Goal: Transaction & Acquisition: Book appointment/travel/reservation

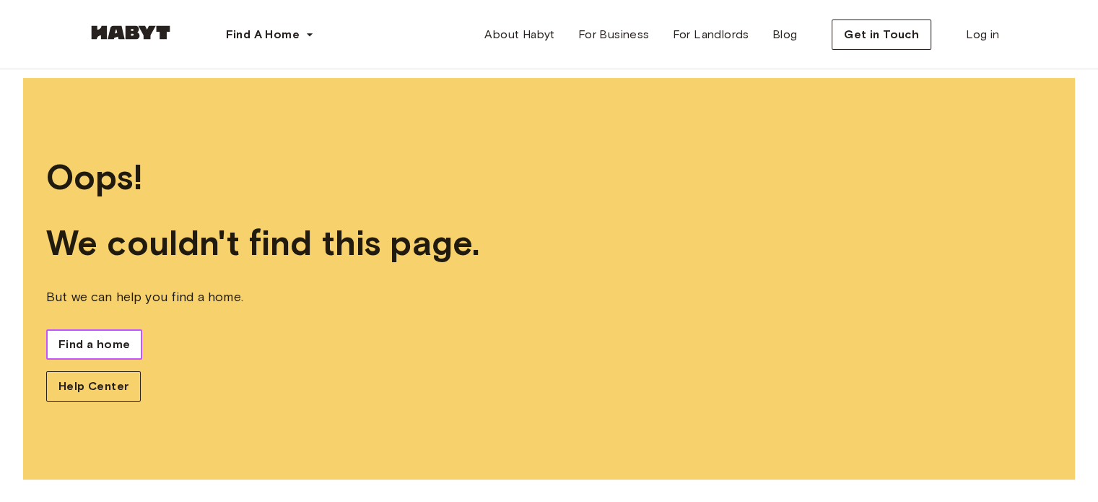
click at [66, 347] on span "Find a home" at bounding box center [93, 344] width 71 height 17
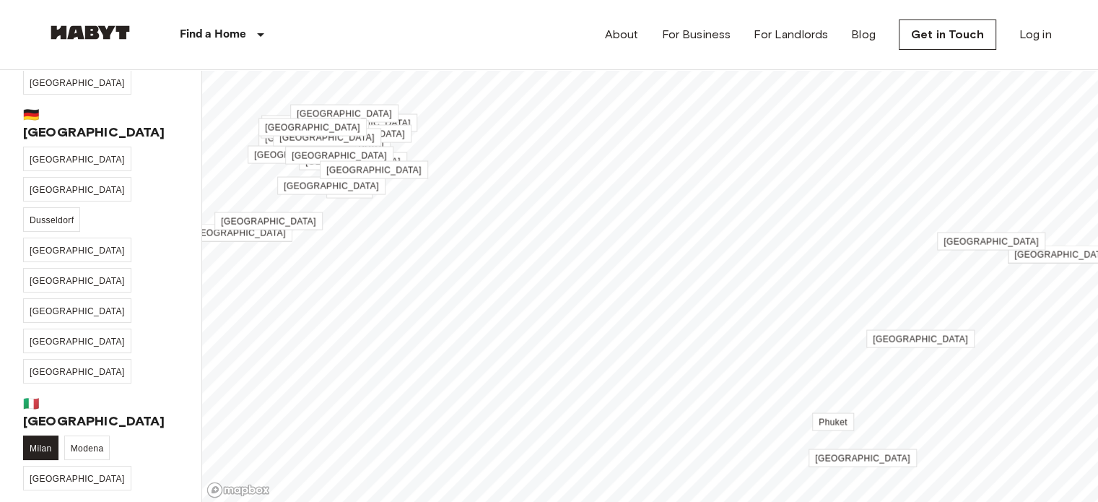
click at [35, 435] on link "Milan" at bounding box center [40, 447] width 35 height 25
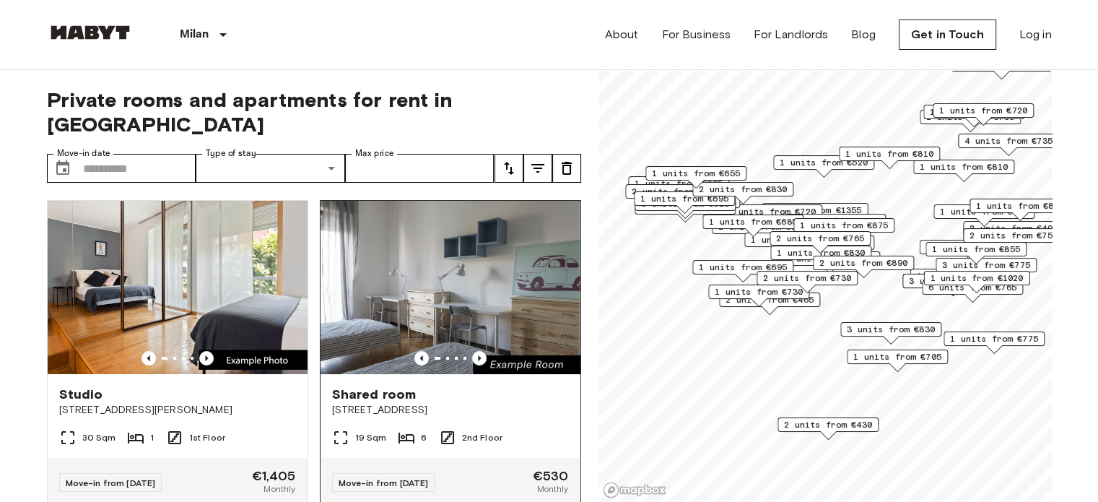
scroll to position [144, 0]
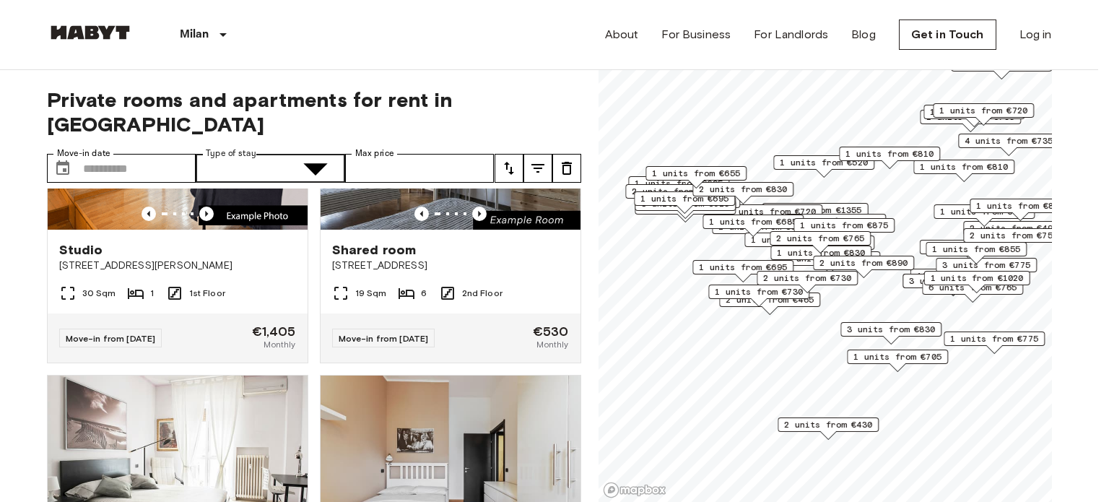
type input "**********"
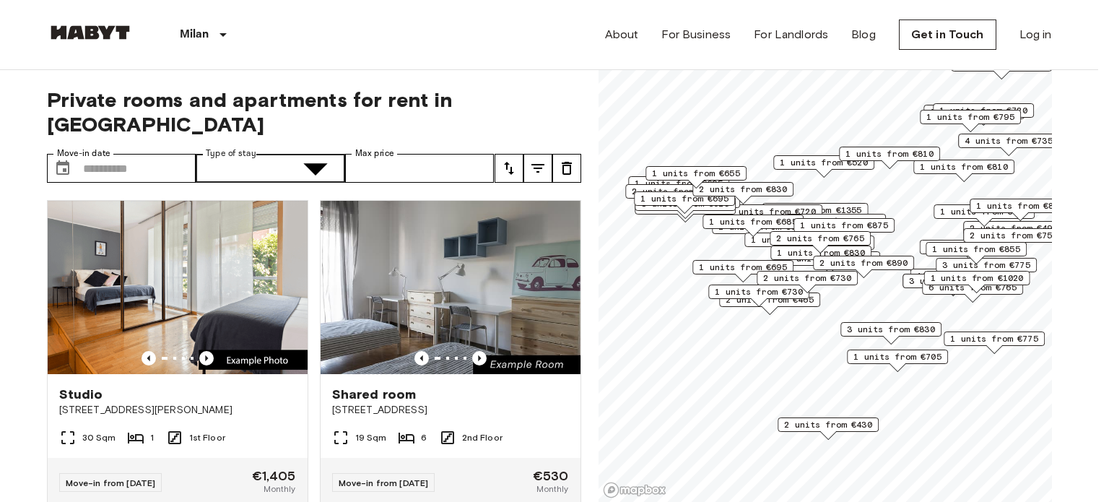
type input "******"
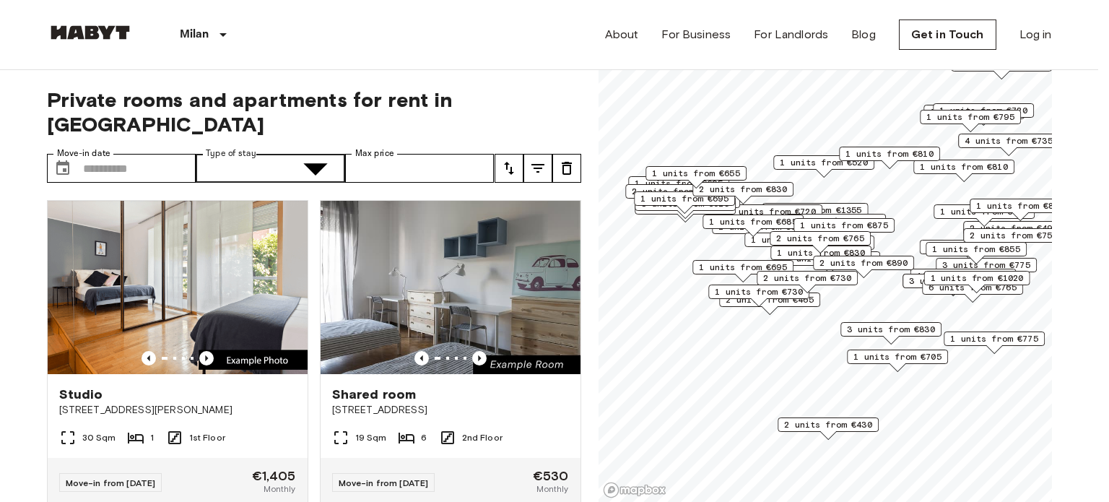
type input "**********"
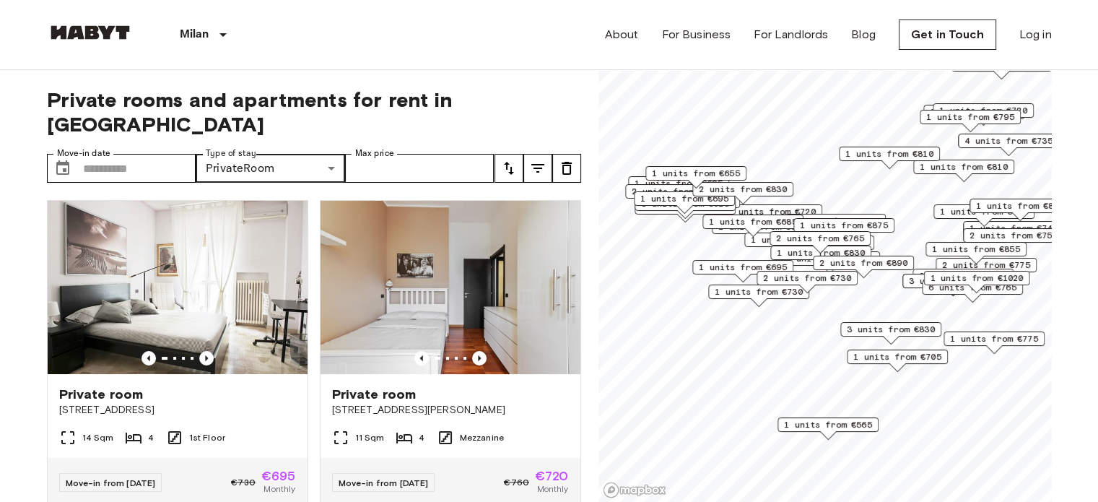
click at [509, 160] on icon "tune" at bounding box center [508, 168] width 17 height 17
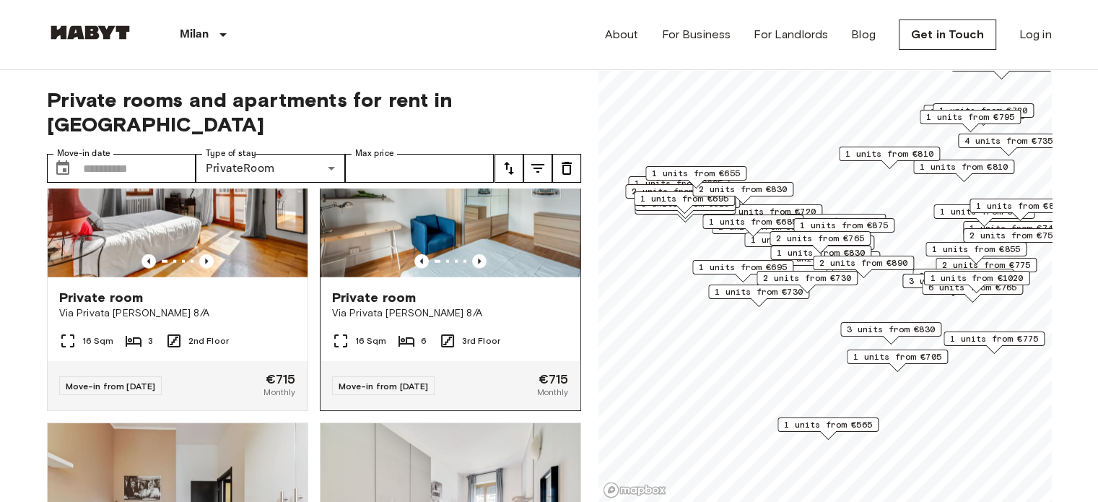
scroll to position [3611, 0]
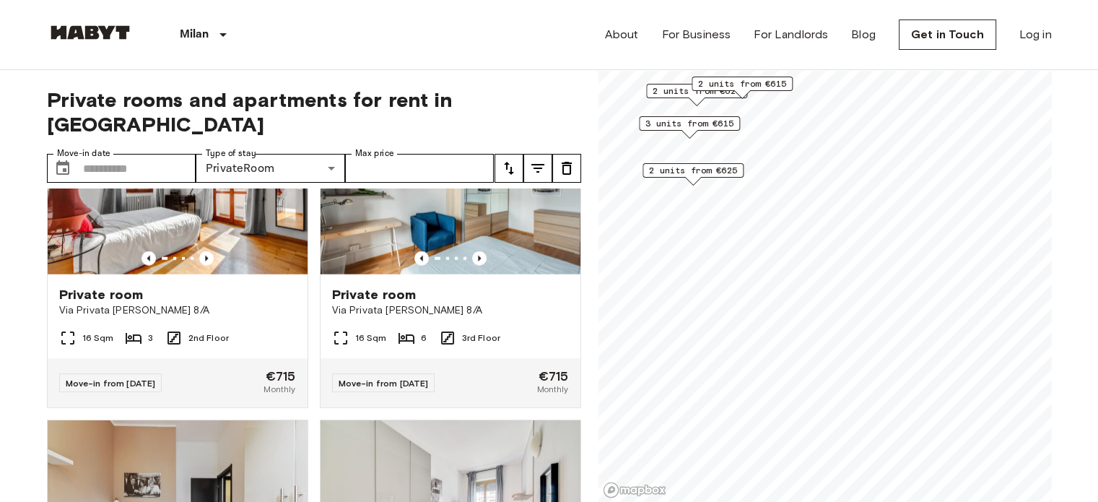
scroll to position [1332, 0]
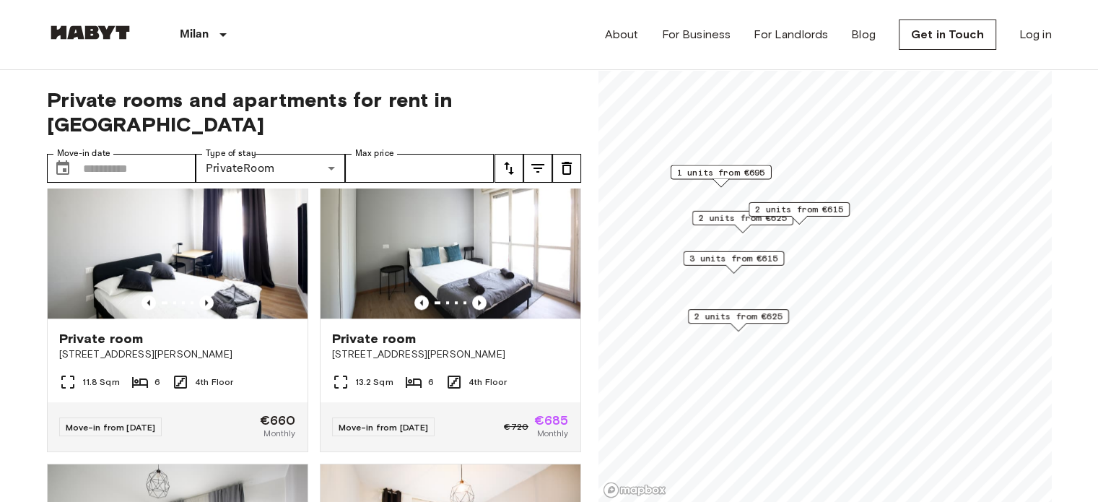
scroll to position [1659, 0]
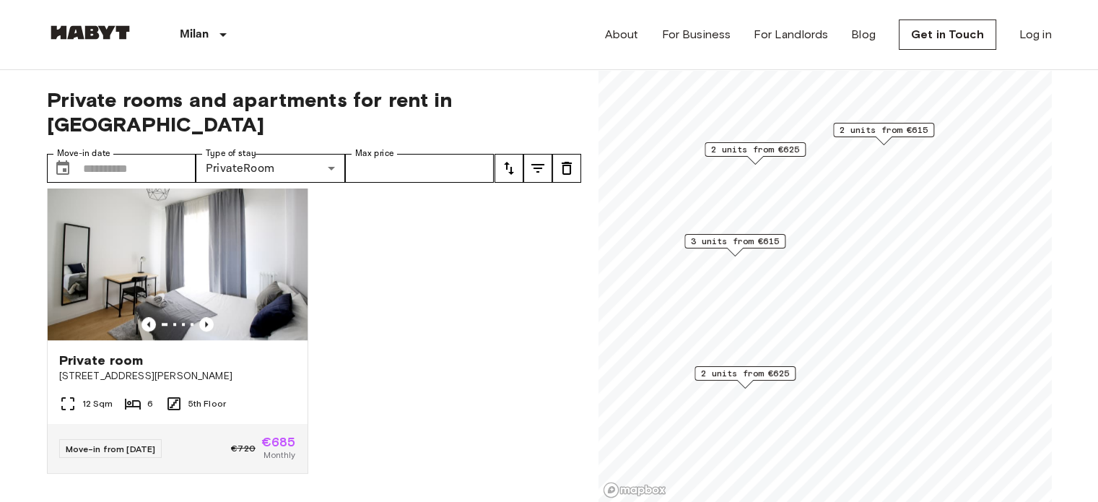
scroll to position [1332, 0]
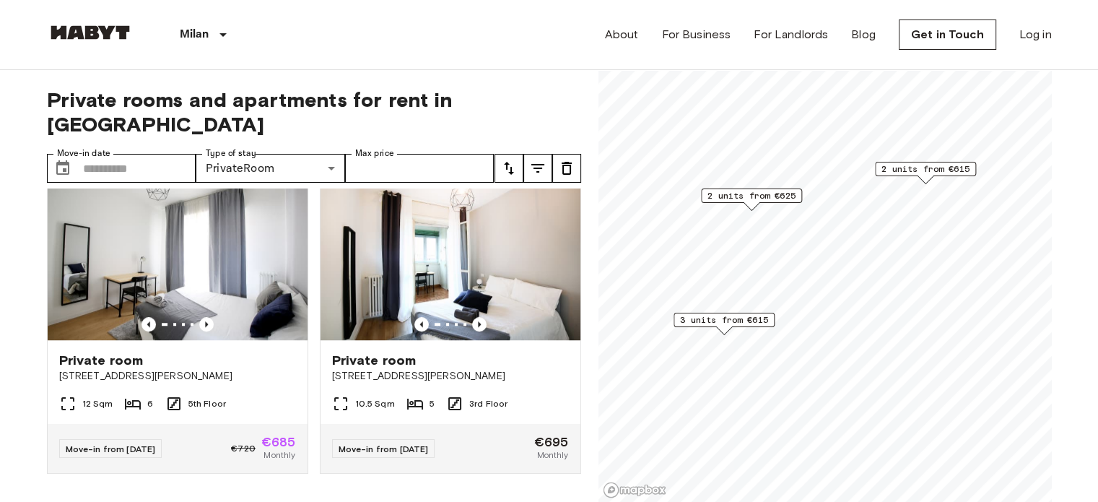
scroll to position [1006, 0]
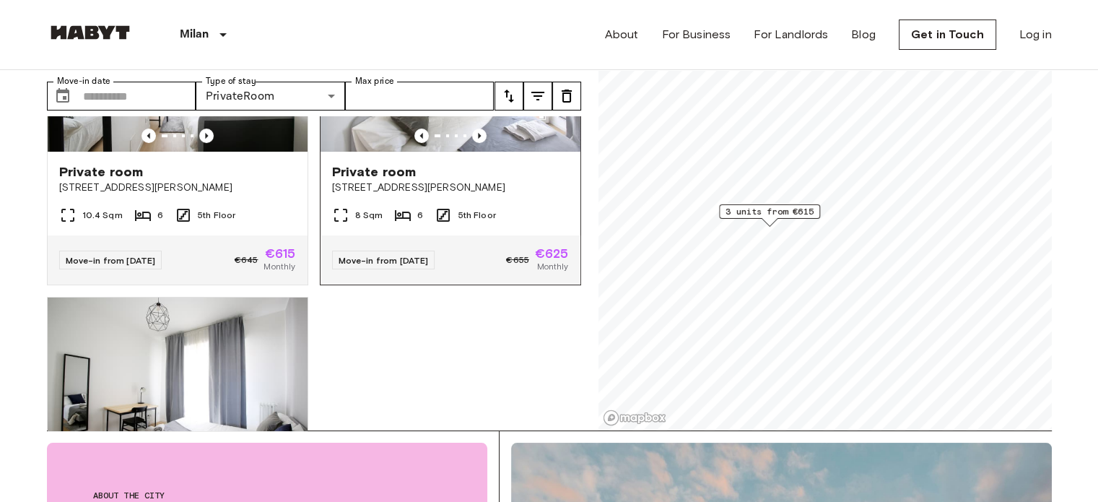
scroll to position [72, 0]
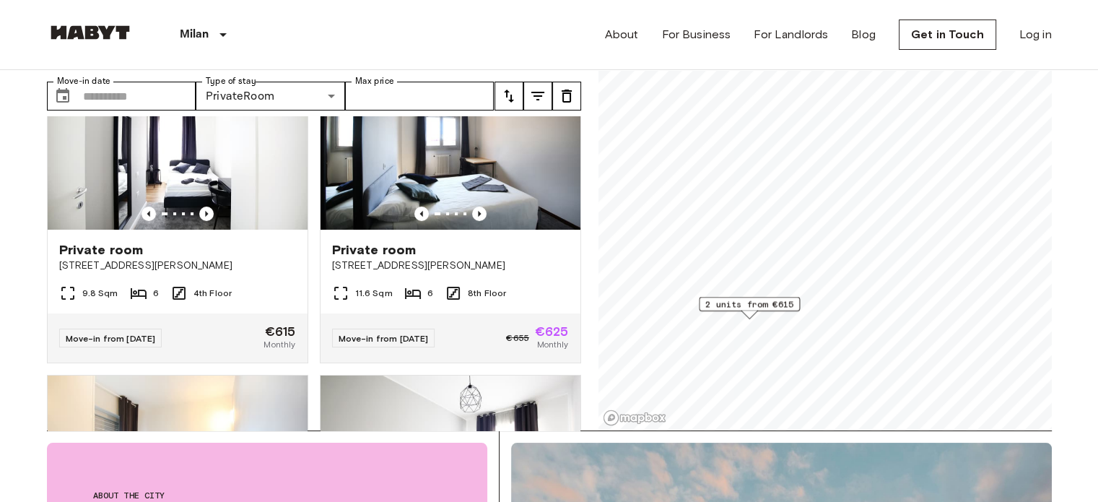
scroll to position [27, 0]
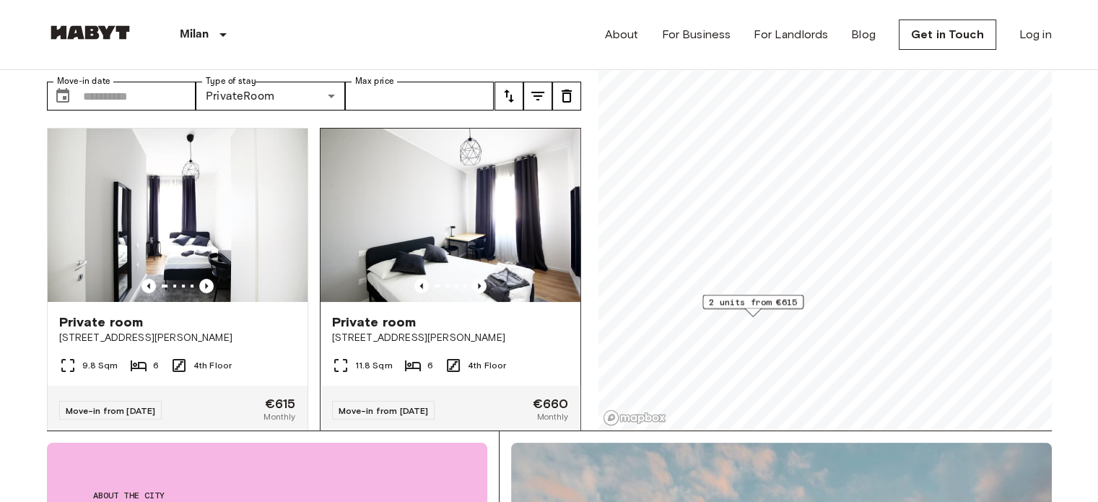
scroll to position [27, 0]
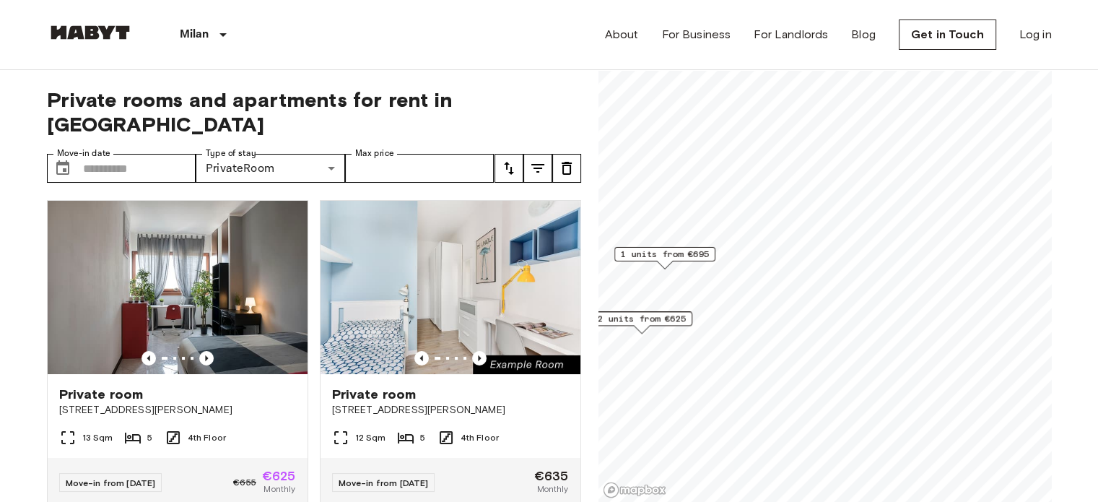
drag, startPoint x: 919, startPoint y: 214, endPoint x: 691, endPoint y: 251, distance: 230.3
click at [691, 251] on div "1 units from €695" at bounding box center [664, 254] width 101 height 14
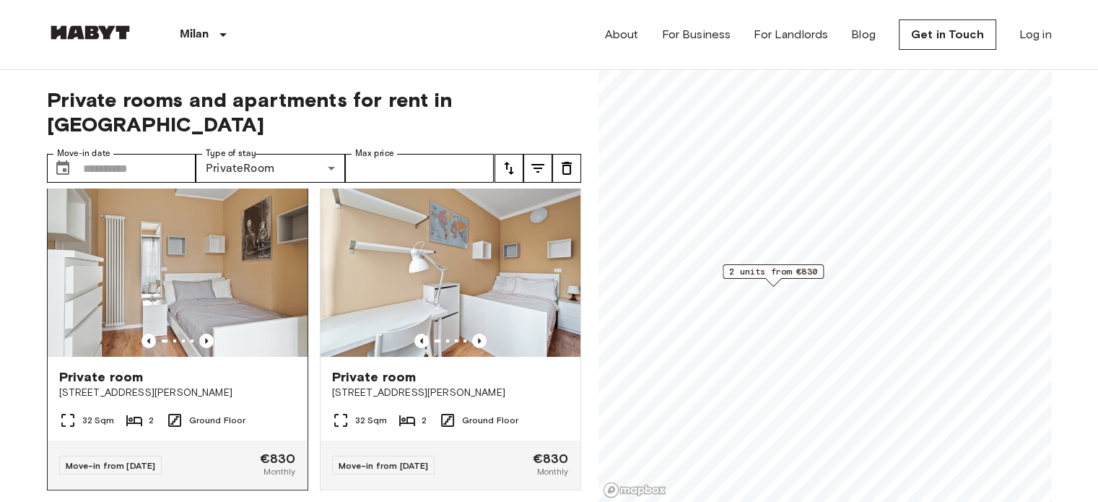
scroll to position [27, 0]
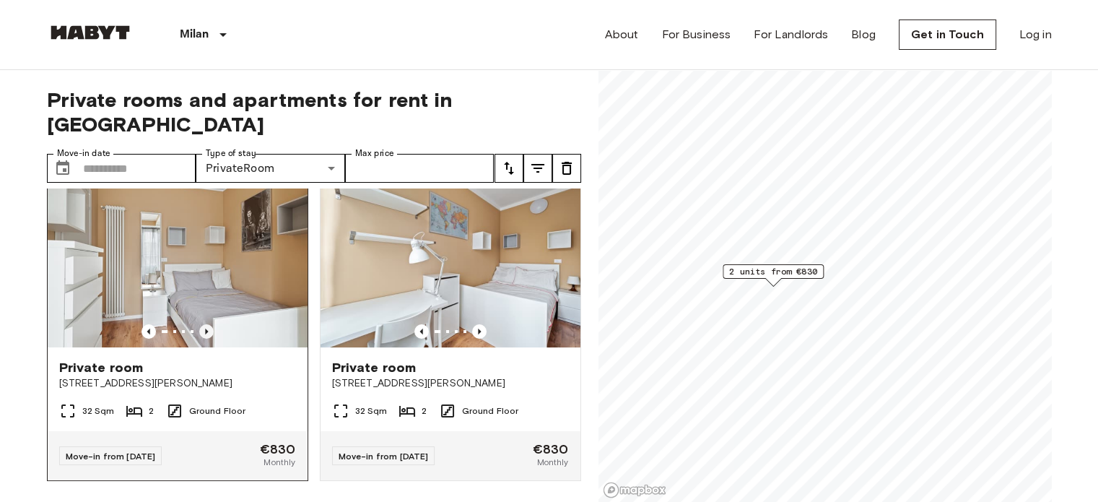
click at [202, 324] on icon "Previous image" at bounding box center [206, 331] width 14 height 14
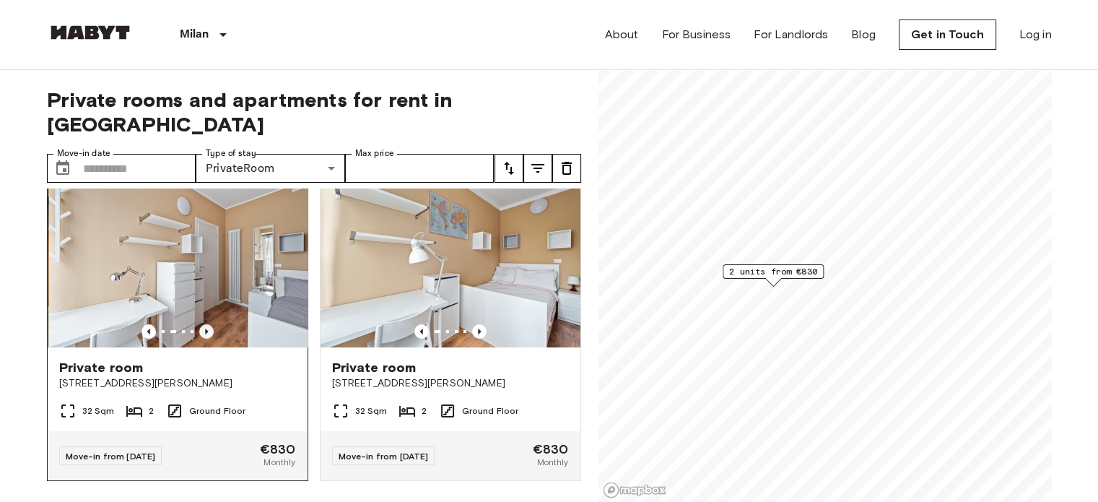
click at [200, 324] on icon "Previous image" at bounding box center [206, 331] width 14 height 14
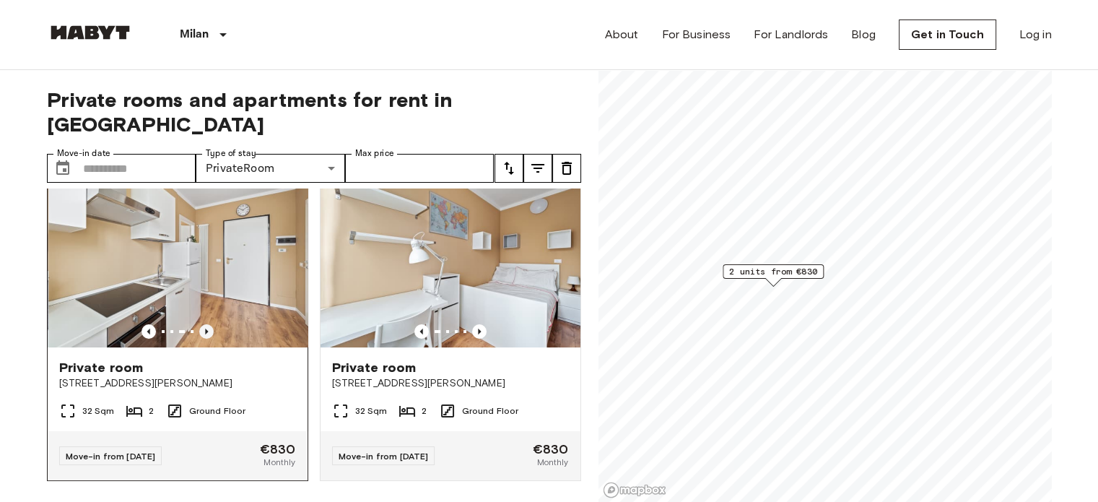
click at [202, 324] on icon "Previous image" at bounding box center [206, 331] width 14 height 14
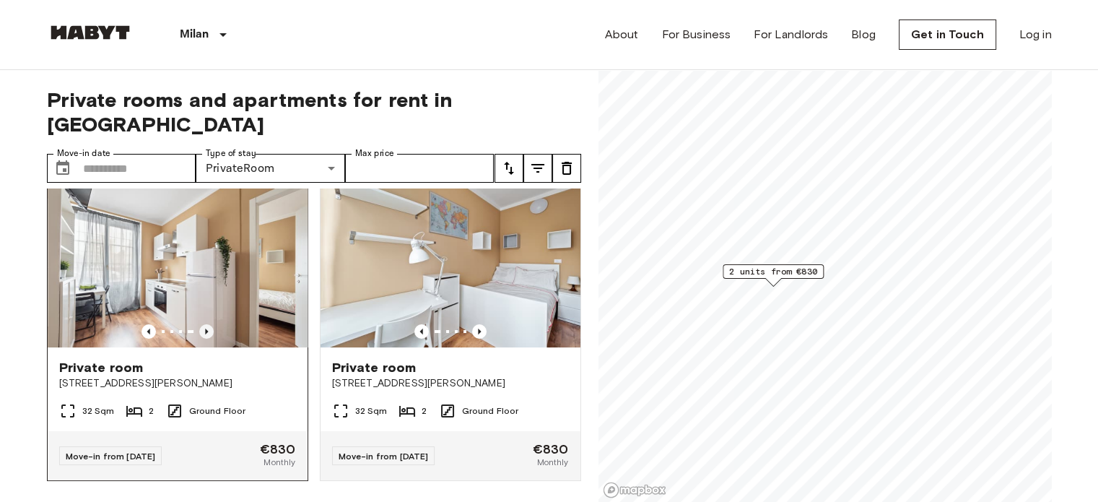
click at [202, 324] on icon "Previous image" at bounding box center [206, 331] width 14 height 14
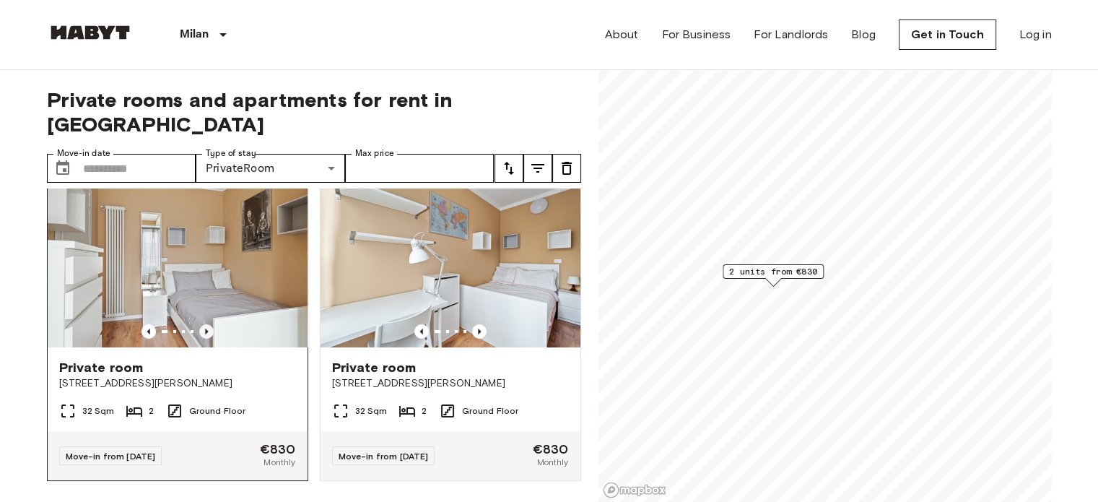
click at [202, 324] on icon "Previous image" at bounding box center [206, 331] width 14 height 14
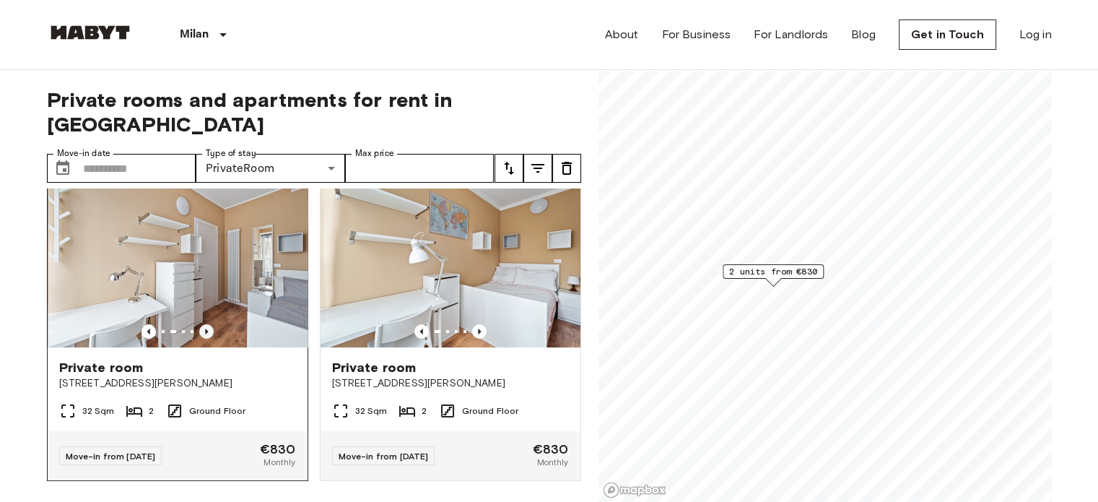
click at [202, 324] on icon "Previous image" at bounding box center [206, 331] width 14 height 14
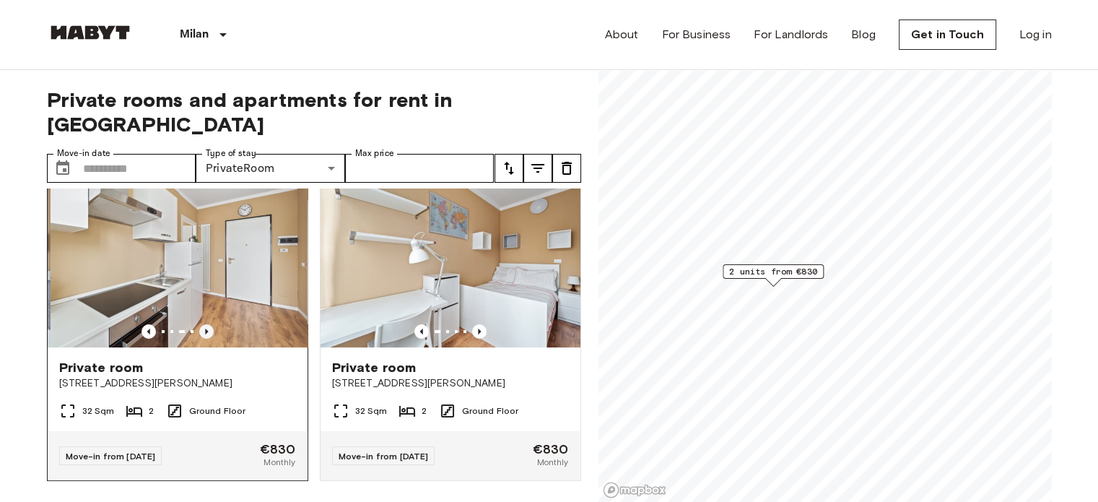
click at [202, 324] on icon "Previous image" at bounding box center [206, 331] width 14 height 14
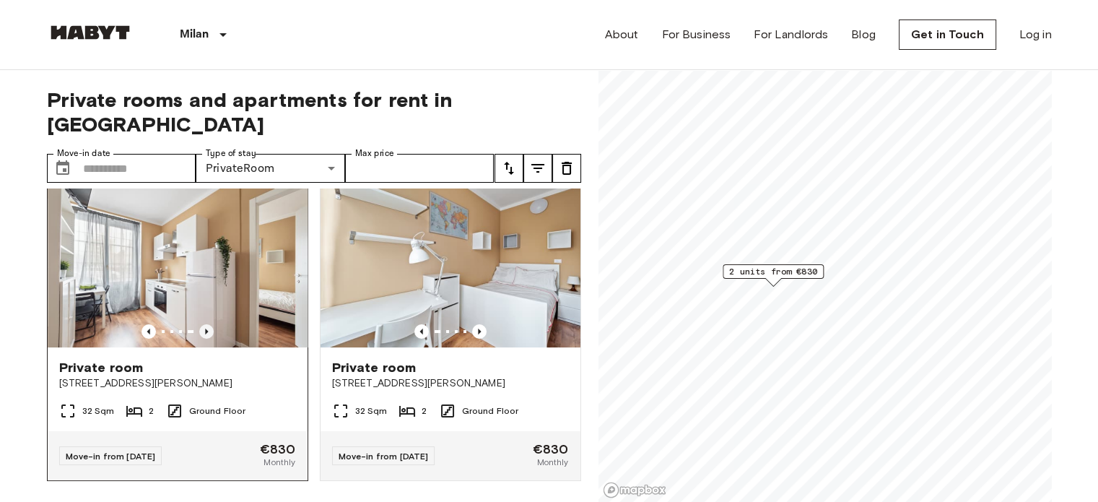
click at [202, 324] on icon "Previous image" at bounding box center [206, 331] width 14 height 14
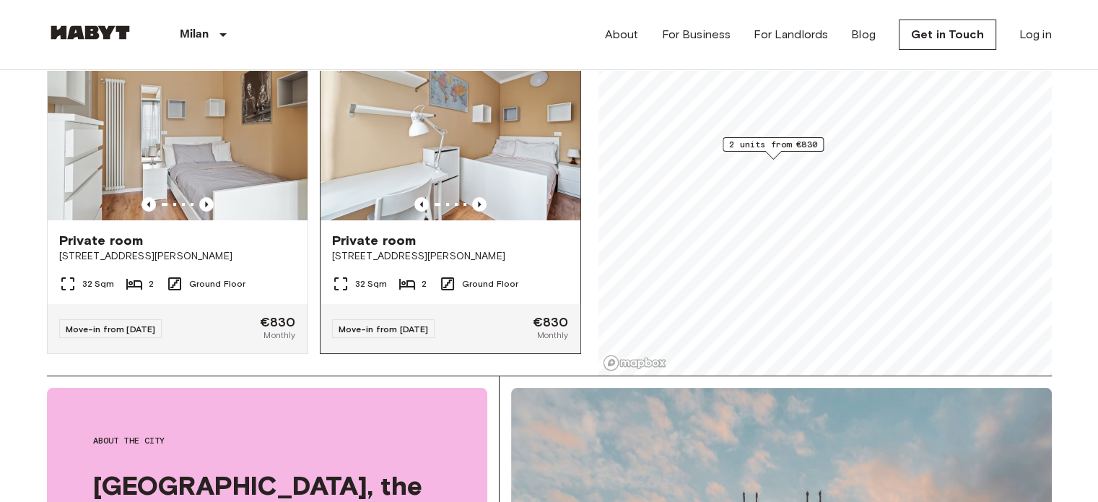
scroll to position [0, 0]
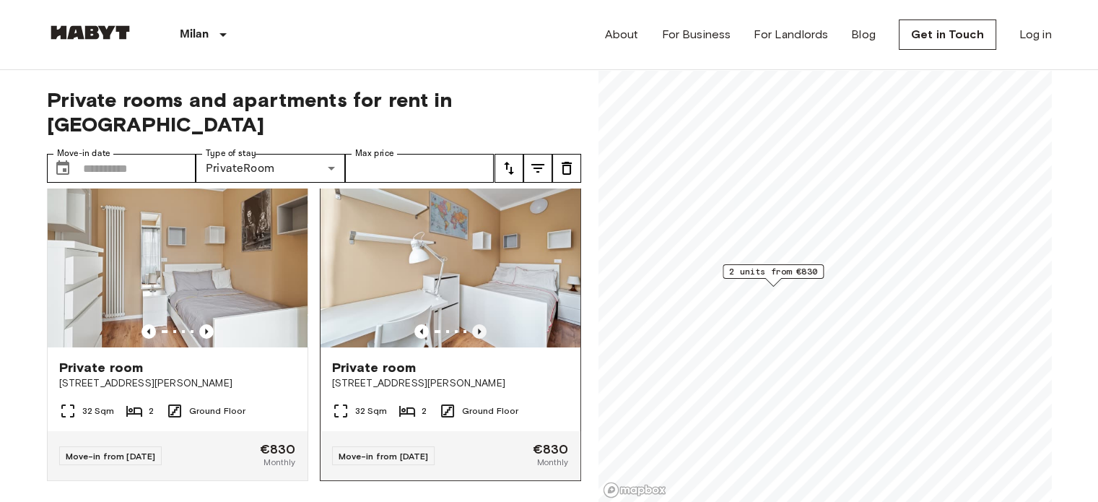
click at [474, 324] on icon "Previous image" at bounding box center [479, 331] width 14 height 14
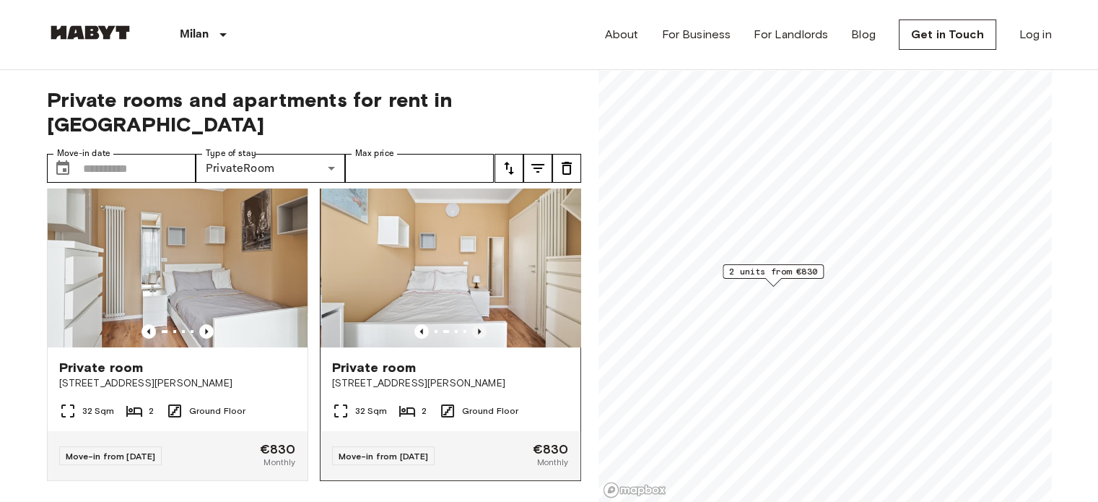
click at [474, 324] on icon "Previous image" at bounding box center [479, 331] width 14 height 14
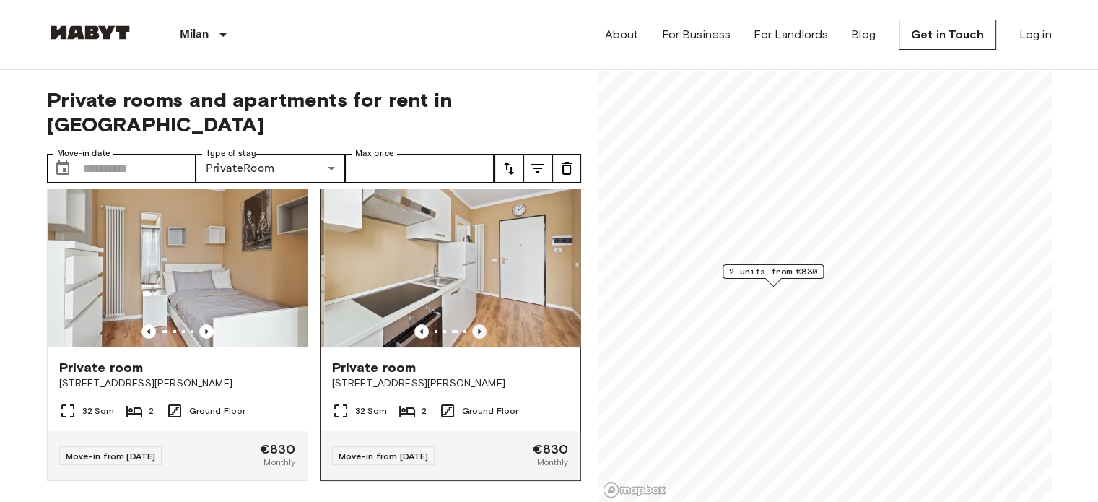
click at [474, 324] on icon "Previous image" at bounding box center [479, 331] width 14 height 14
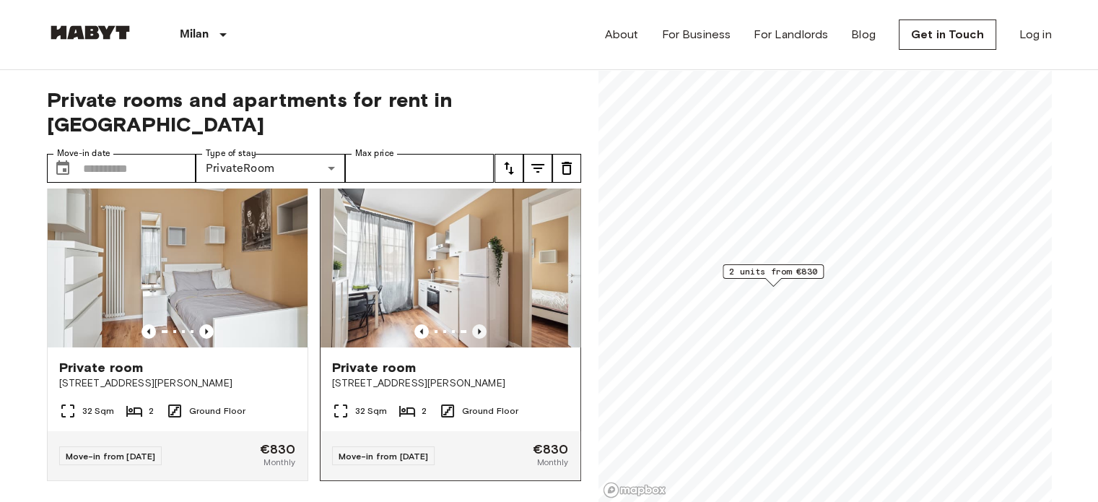
click at [474, 324] on icon "Previous image" at bounding box center [479, 331] width 14 height 14
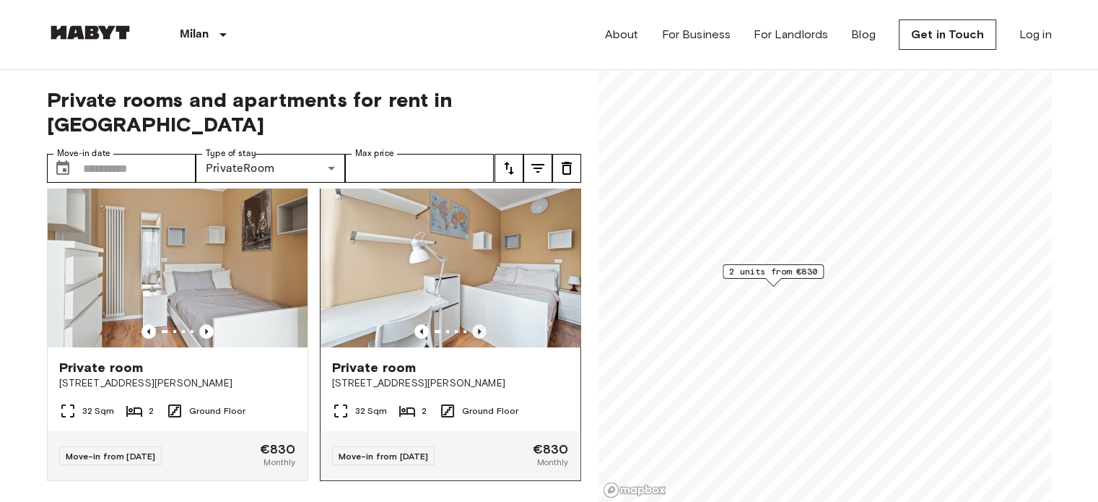
click at [474, 324] on icon "Previous image" at bounding box center [479, 331] width 14 height 14
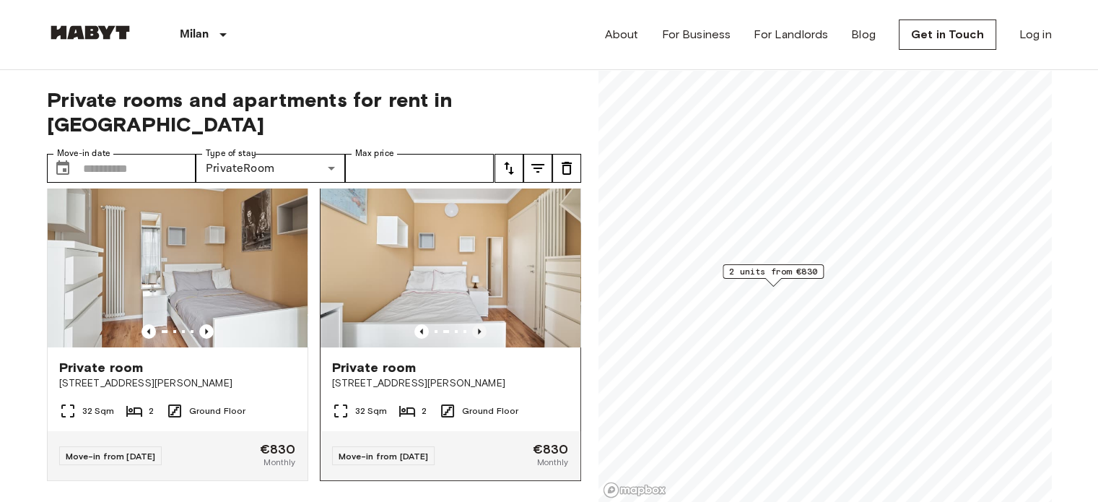
click at [474, 324] on icon "Previous image" at bounding box center [479, 331] width 14 height 14
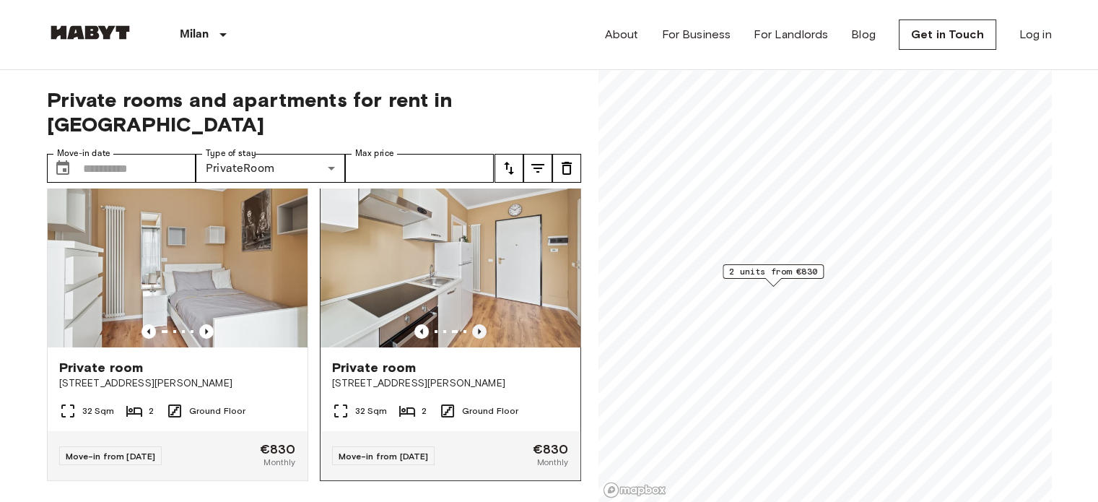
click at [474, 324] on icon "Previous image" at bounding box center [479, 331] width 14 height 14
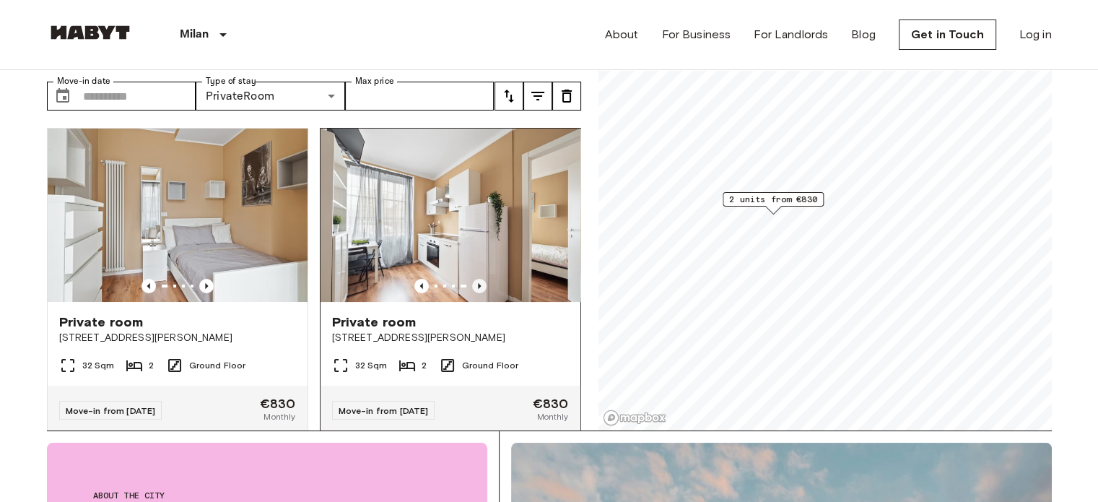
click at [472, 279] on icon "Previous image" at bounding box center [479, 286] width 14 height 14
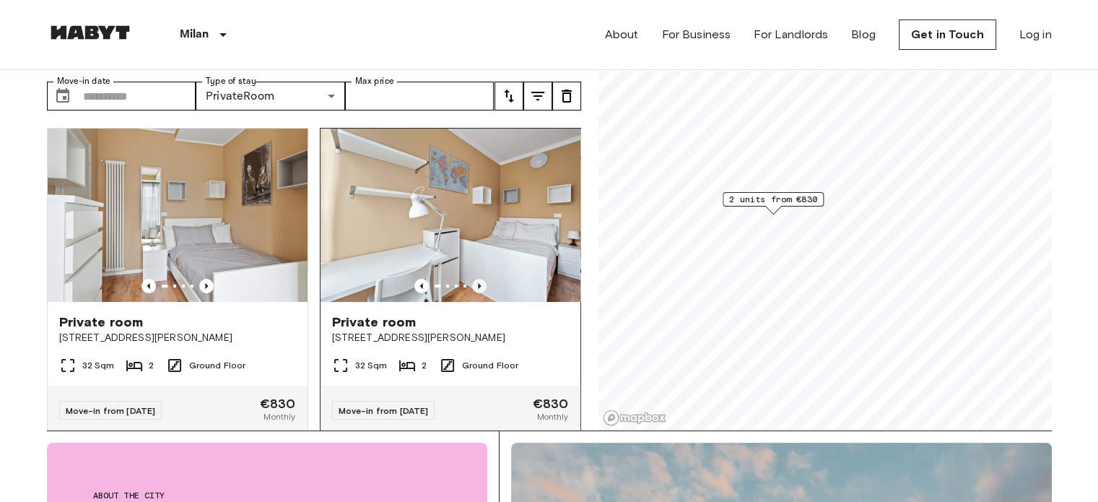
click at [472, 279] on icon "Previous image" at bounding box center [479, 286] width 14 height 14
